Goal: Transaction & Acquisition: Purchase product/service

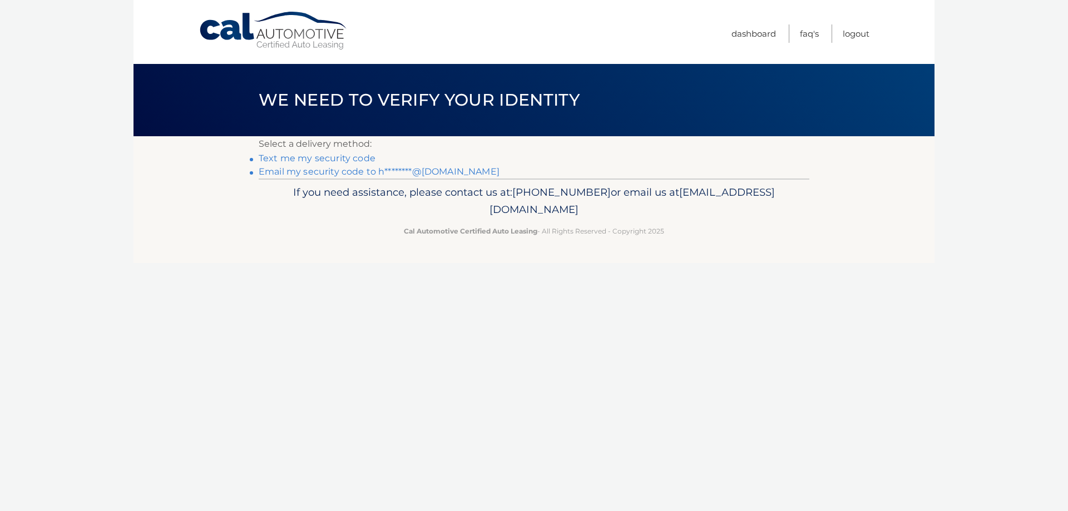
click at [333, 169] on link "Email my security code to h********@yahoo.com" at bounding box center [379, 171] width 241 height 11
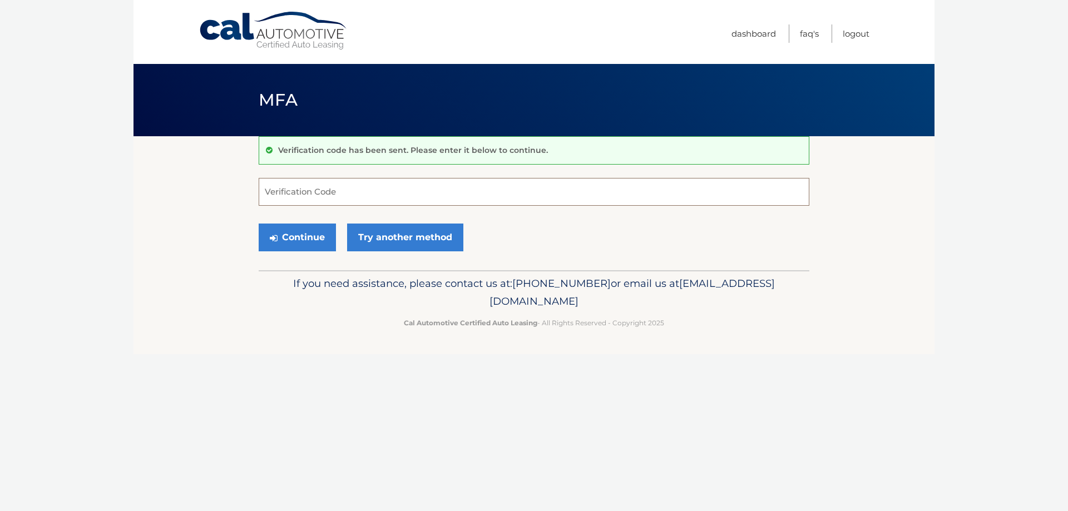
paste input "010721"
click at [308, 237] on button "Continue" at bounding box center [297, 238] width 77 height 28
click at [551, 195] on input "010721" at bounding box center [534, 192] width 551 height 28
drag, startPoint x: 299, startPoint y: 194, endPoint x: 227, endPoint y: 194, distance: 72.3
click at [227, 194] on section "Verification code has been sent. Please enter it below to continue. 010721 Veri…" at bounding box center [534, 203] width 801 height 134
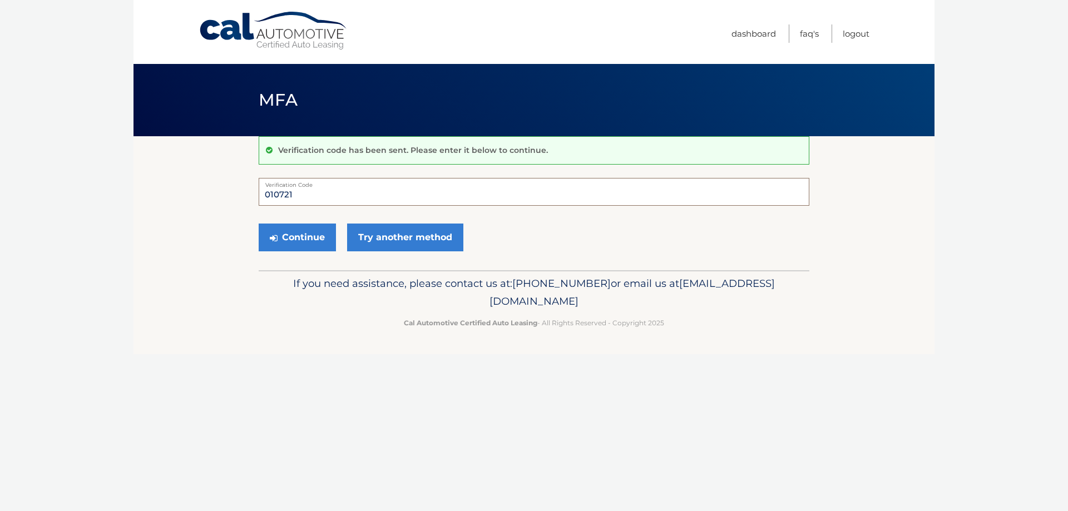
type input "010721"
click at [259, 224] on button "Continue" at bounding box center [297, 238] width 77 height 28
click at [318, 237] on button "Continue" at bounding box center [297, 238] width 77 height 28
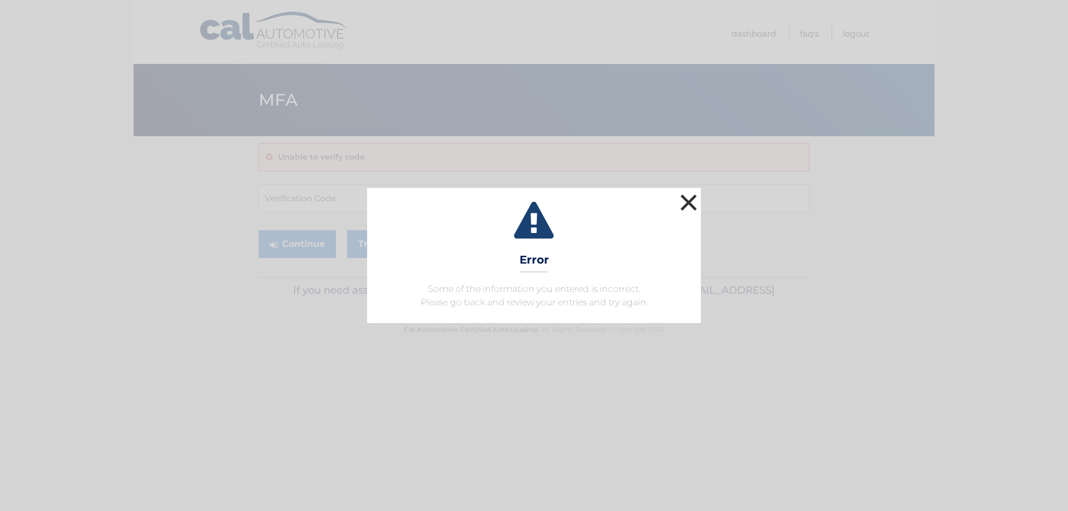
click at [690, 196] on button "×" at bounding box center [689, 202] width 22 height 22
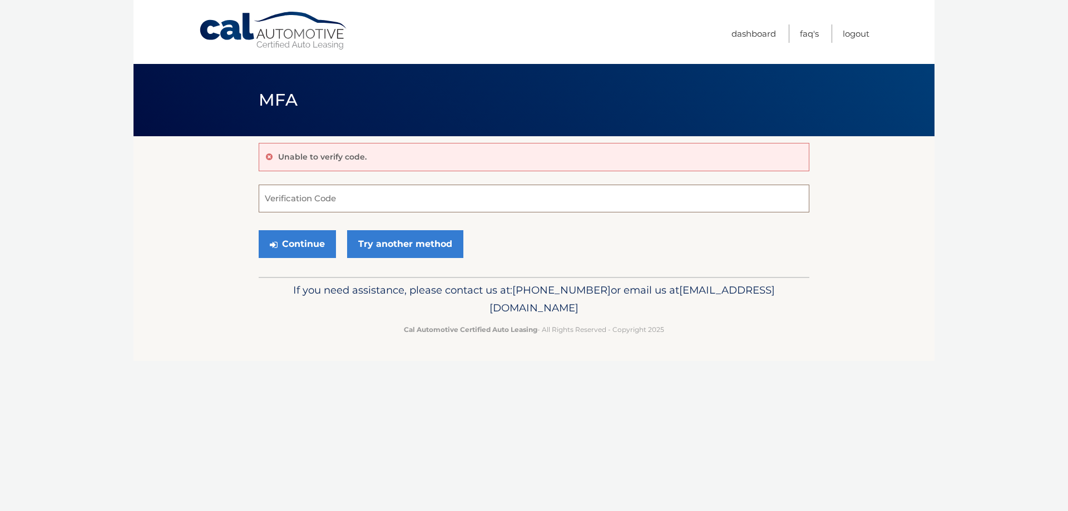
click at [356, 198] on input "Verification Code" at bounding box center [534, 199] width 551 height 28
type input "010721"
click at [305, 241] on button "Continue" at bounding box center [297, 244] width 77 height 28
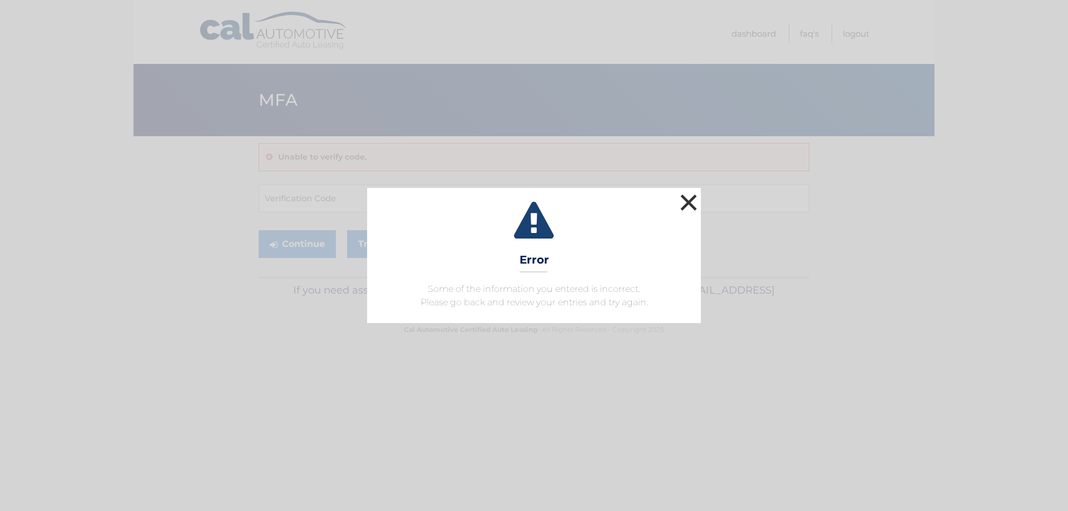
click at [694, 195] on button "×" at bounding box center [689, 202] width 22 height 22
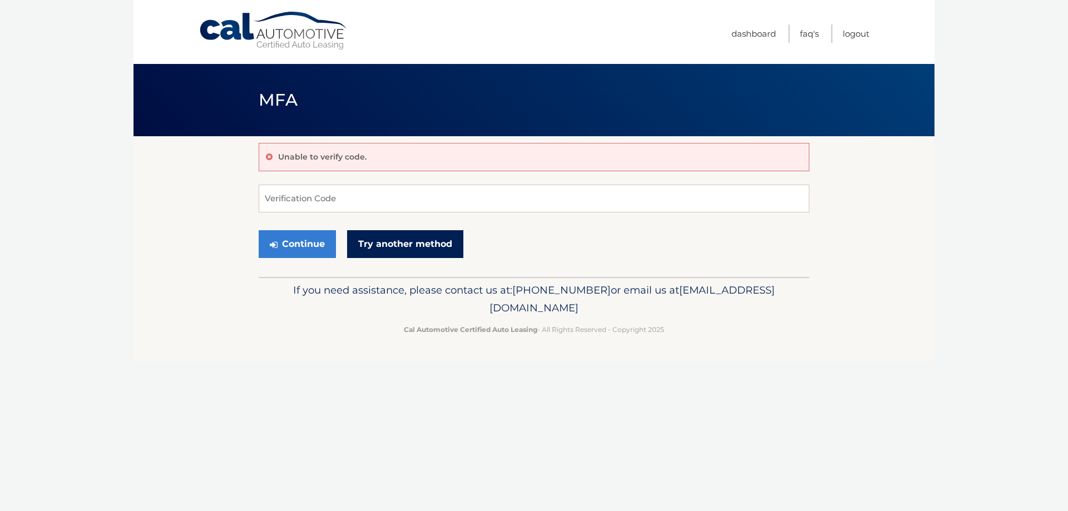
click at [418, 245] on link "Try another method" at bounding box center [405, 244] width 116 height 28
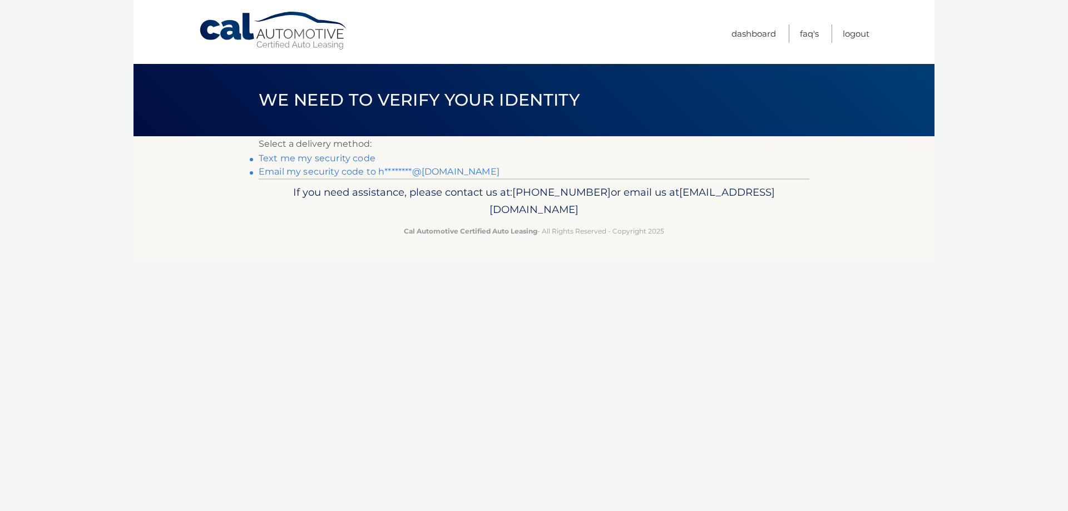
click at [336, 171] on link "Email my security code to h********@[DOMAIN_NAME]" at bounding box center [379, 171] width 241 height 11
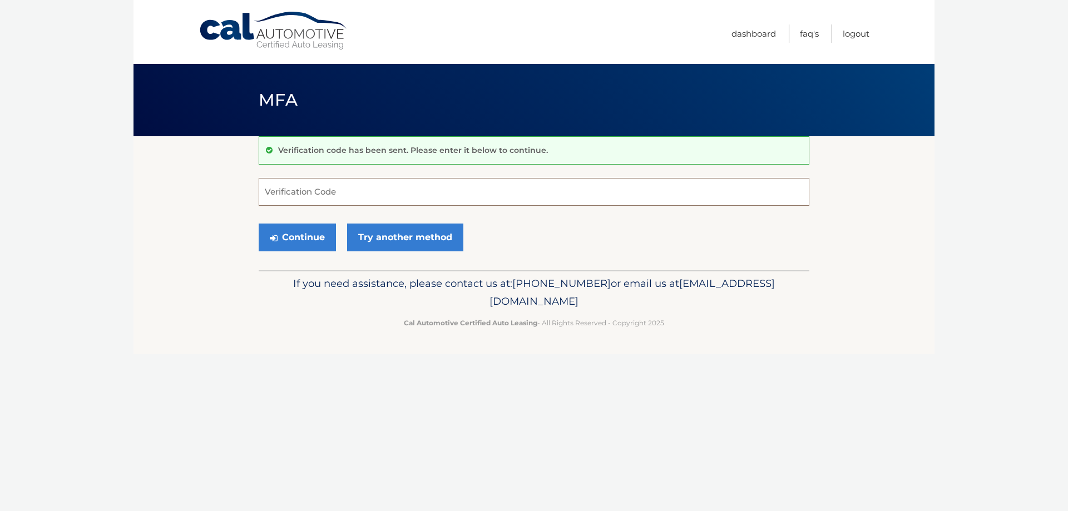
click at [374, 190] on input "Verification Code" at bounding box center [534, 192] width 551 height 28
type input "502571"
click at [298, 238] on button "Continue" at bounding box center [297, 238] width 77 height 28
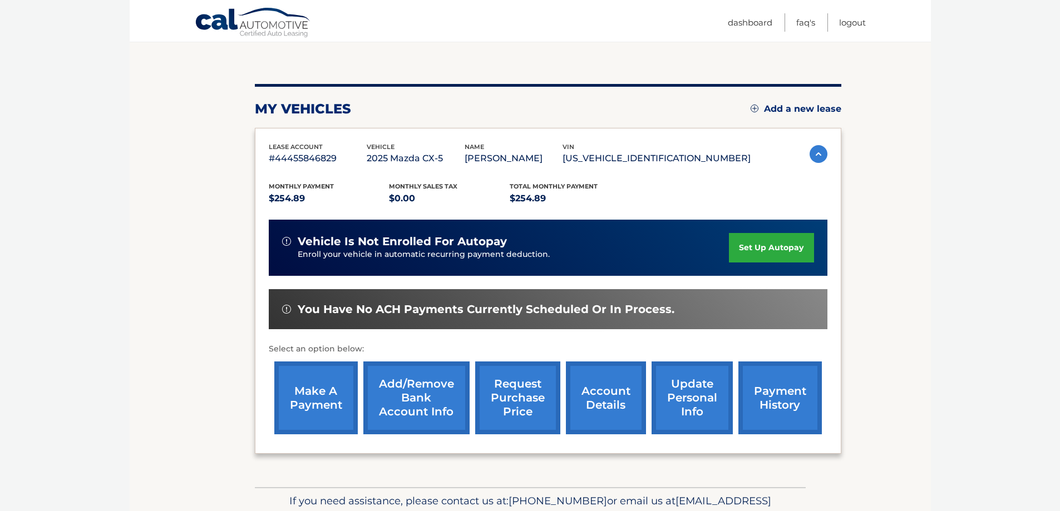
scroll to position [163, 0]
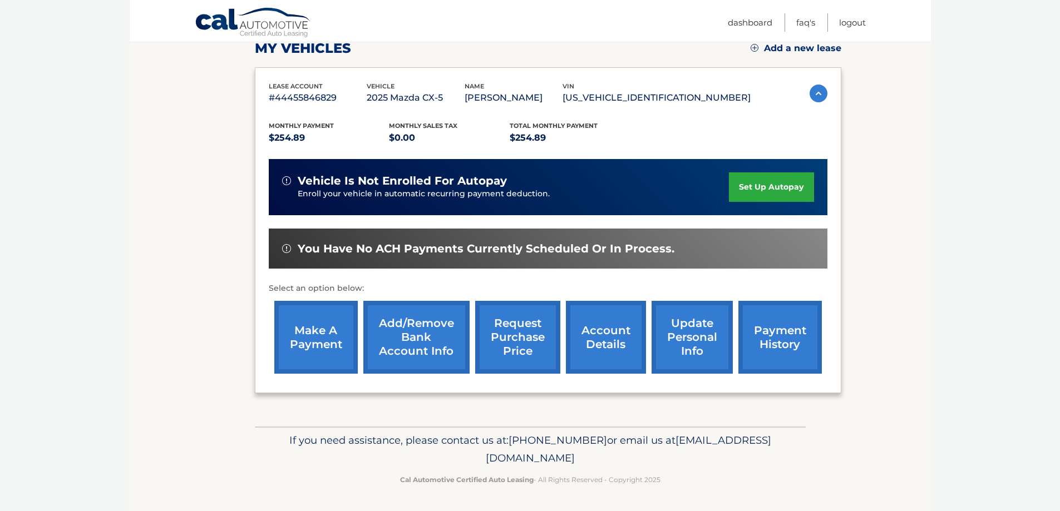
click at [314, 334] on link "make a payment" at bounding box center [315, 337] width 83 height 73
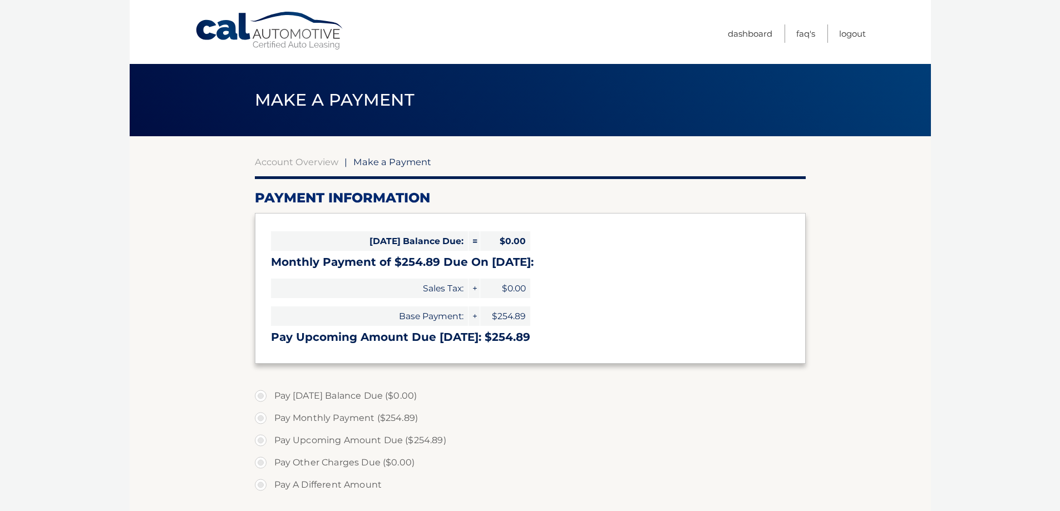
select select "MmIyMWViZDUtZWUyOC00YTZkLWJjMDYtYWQ1OWJlNTZiNTUy"
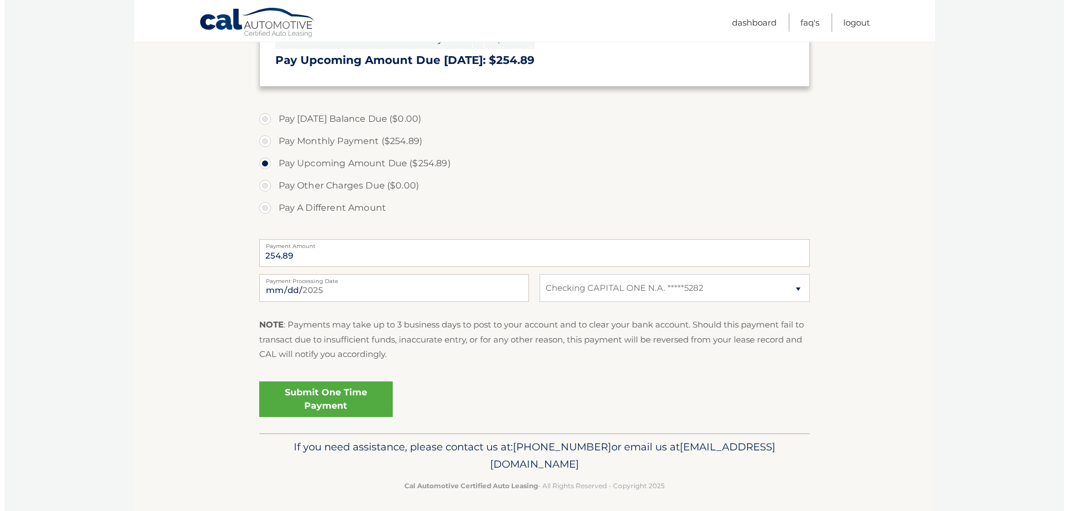
scroll to position [278, 0]
click at [380, 287] on input "[DATE]" at bounding box center [390, 287] width 270 height 28
click at [392, 288] on input "[DATE]" at bounding box center [390, 287] width 270 height 28
type input "[DATE]"
click at [325, 395] on link "Submit One Time Payment" at bounding box center [322, 399] width 134 height 36
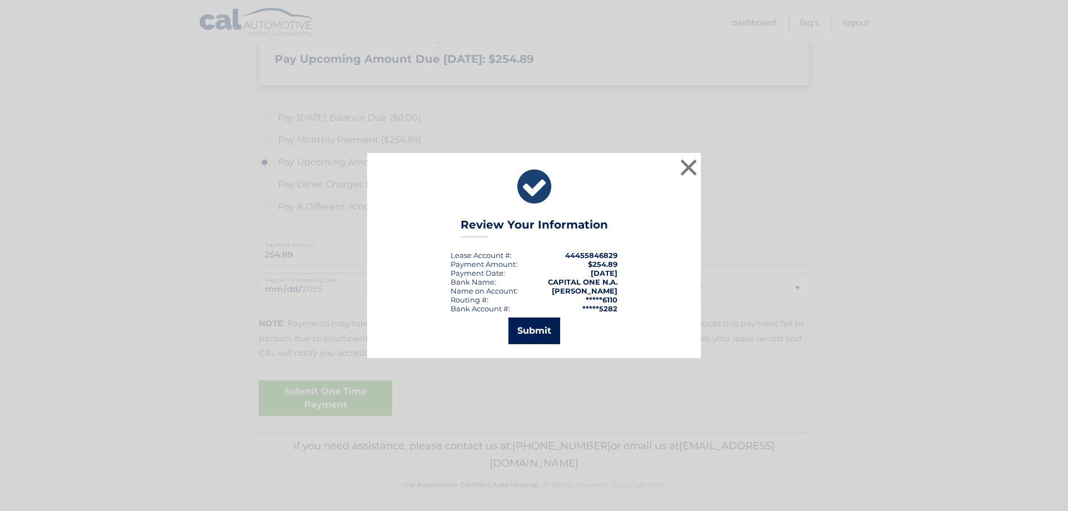
click at [536, 329] on button "Submit" at bounding box center [535, 331] width 52 height 27
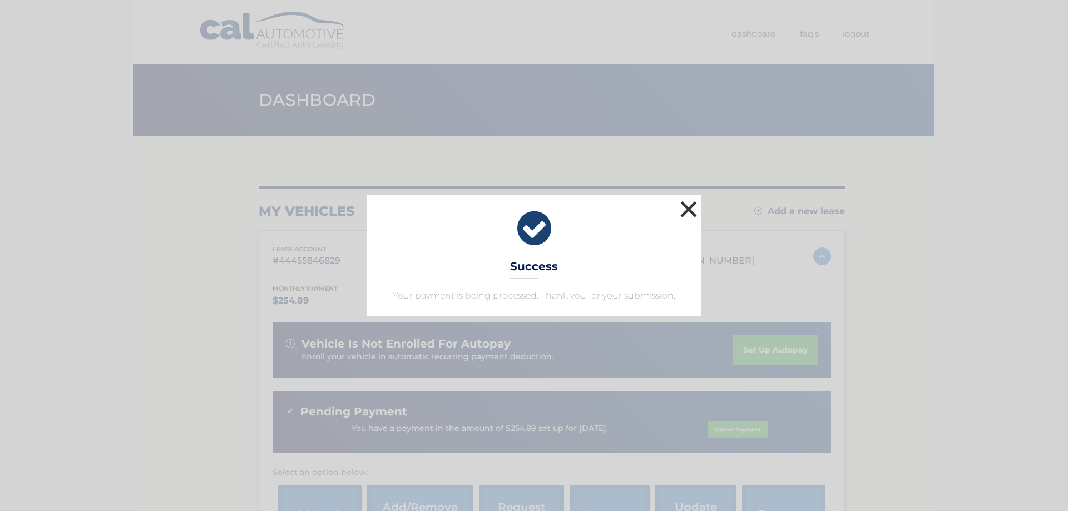
click at [685, 208] on button "×" at bounding box center [689, 209] width 22 height 22
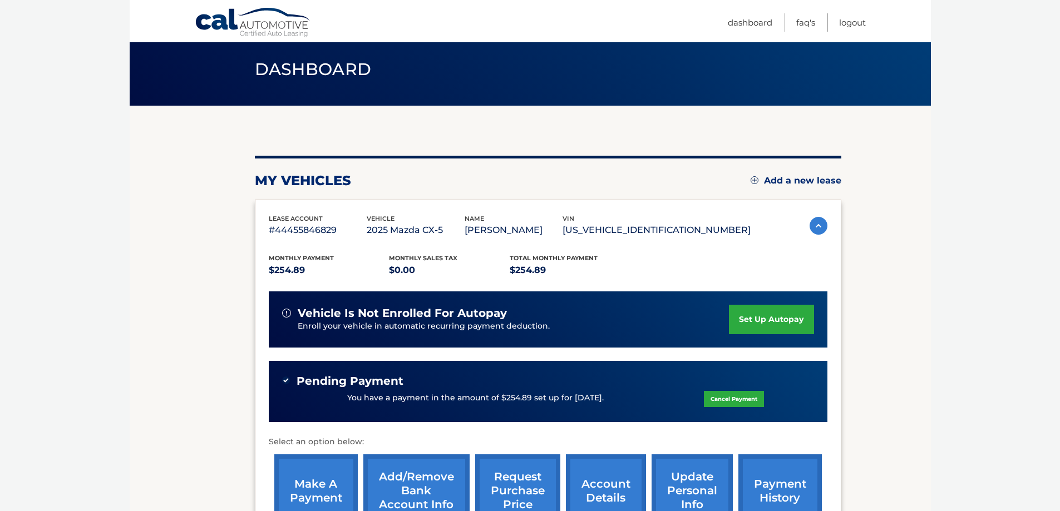
scroll to position [56, 0]
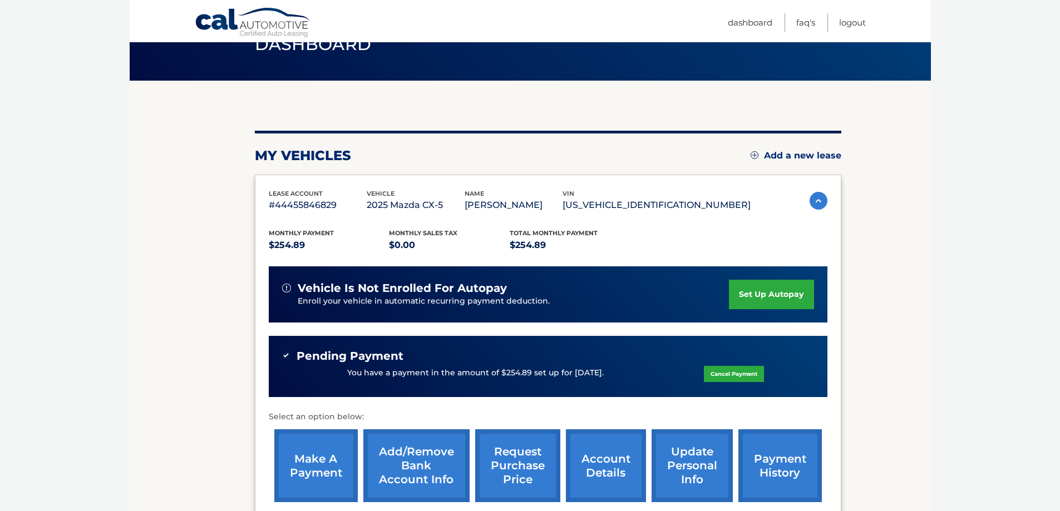
click at [776, 462] on link "payment history" at bounding box center [779, 466] width 83 height 73
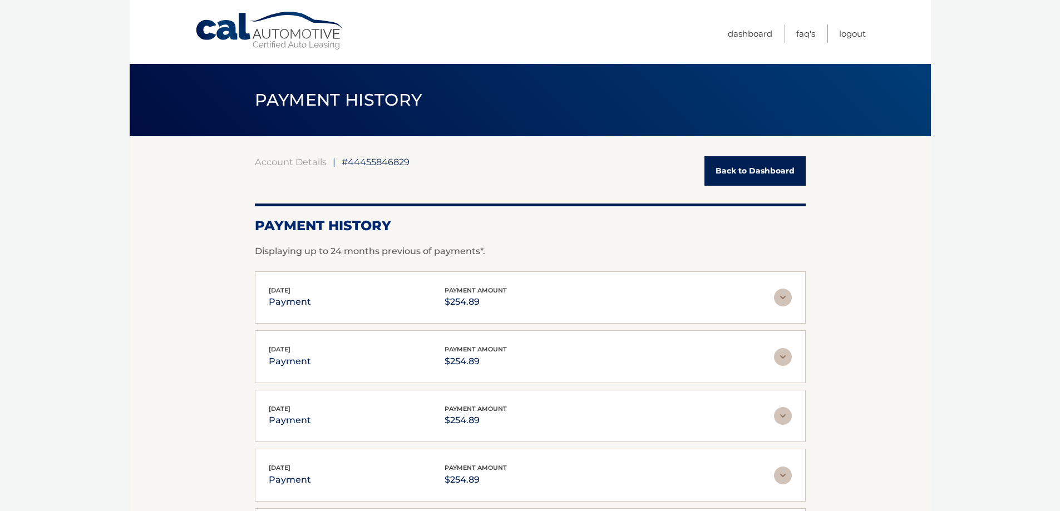
click at [754, 169] on link "Back to Dashboard" at bounding box center [755, 170] width 101 height 29
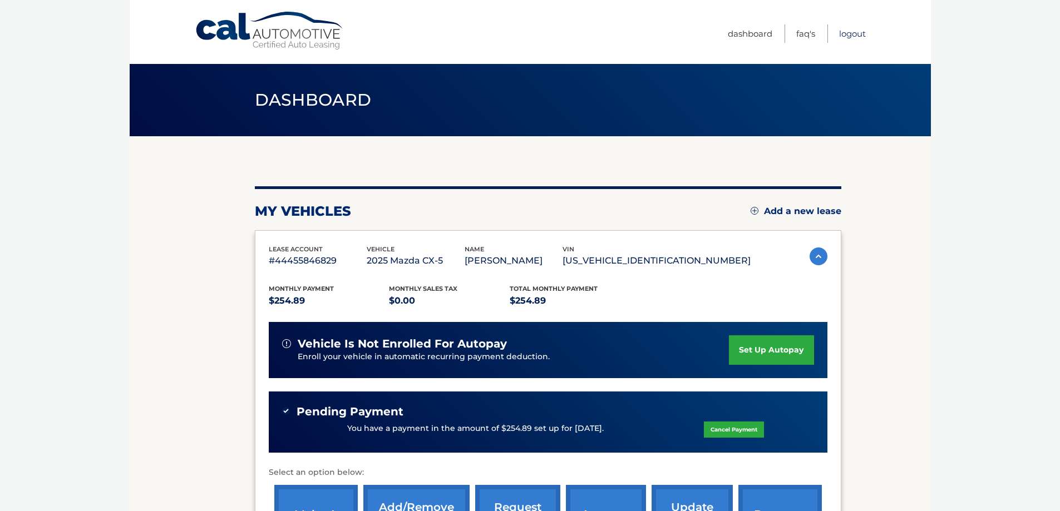
click at [858, 35] on link "Logout" at bounding box center [852, 33] width 27 height 18
